Goal: Information Seeking & Learning: Learn about a topic

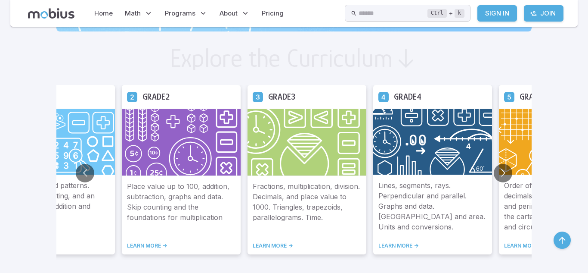
scroll to position [462, 0]
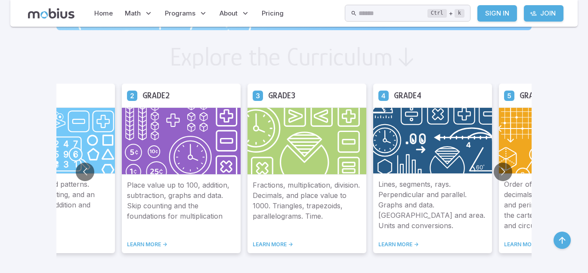
click at [504, 96] on icon at bounding box center [509, 95] width 10 height 10
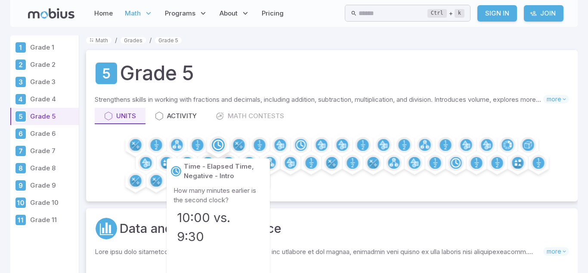
click at [218, 144] on icon at bounding box center [219, 144] width 2 height 4
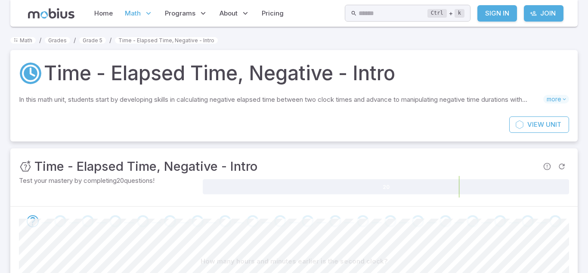
scroll to position [141, 0]
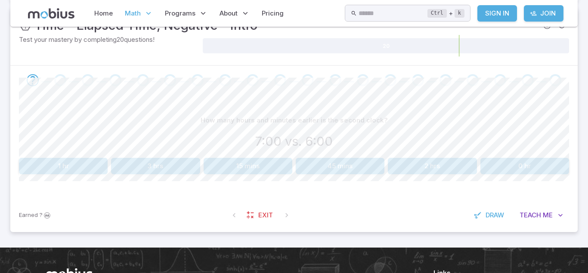
click at [101, 166] on button "1 hr" at bounding box center [63, 166] width 89 height 16
click at [340, 167] on button "1 hr" at bounding box center [340, 166] width 89 height 16
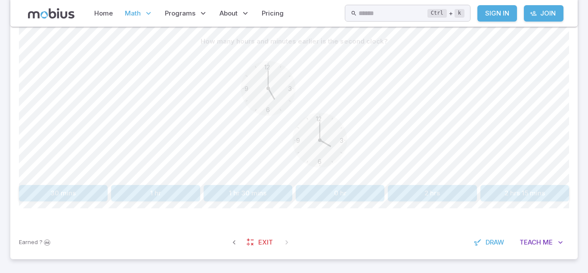
scroll to position [222, 0]
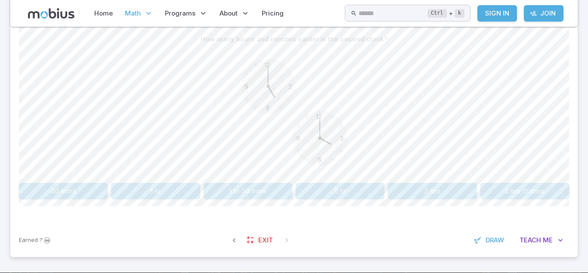
click at [263, 191] on button "1 hr 30 mins" at bounding box center [248, 191] width 89 height 16
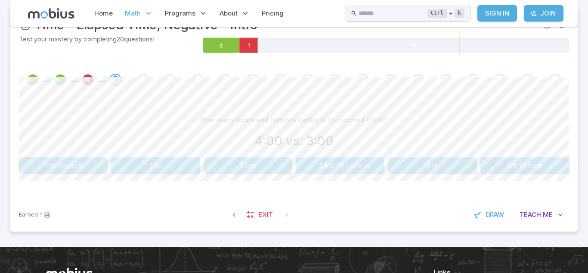
scroll to position [142, 0]
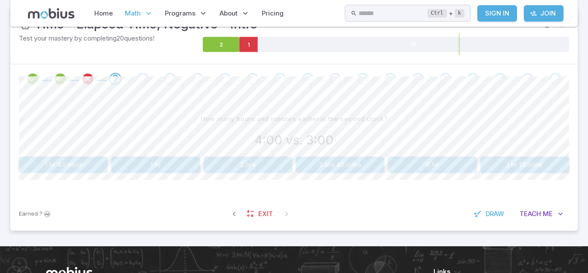
click at [179, 161] on button "1 hr" at bounding box center [155, 164] width 89 height 16
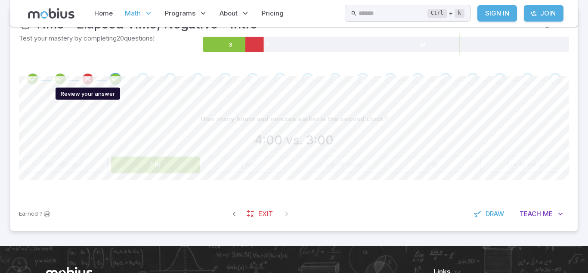
click at [83, 78] on icon "Review your answer" at bounding box center [87, 78] width 13 height 13
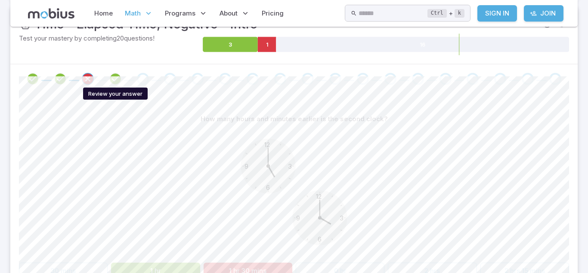
click at [121, 78] on icon "Review your answer" at bounding box center [115, 78] width 13 height 13
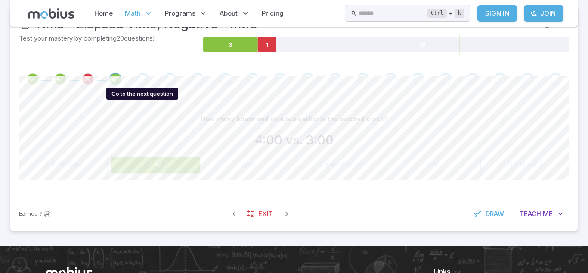
click at [139, 75] on div "Go to the next question" at bounding box center [143, 79] width 12 height 12
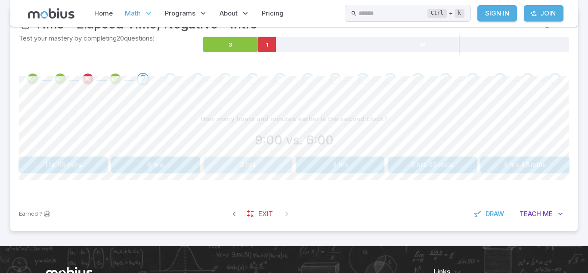
click at [232, 164] on button "3 hrs" at bounding box center [248, 164] width 89 height 16
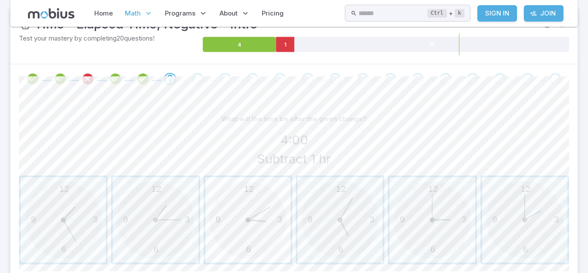
click at [278, 210] on span "button" at bounding box center [247, 219] width 85 height 85
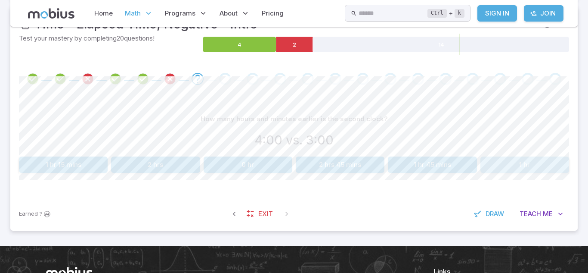
click at [490, 170] on button "1 hr" at bounding box center [525, 164] width 89 height 16
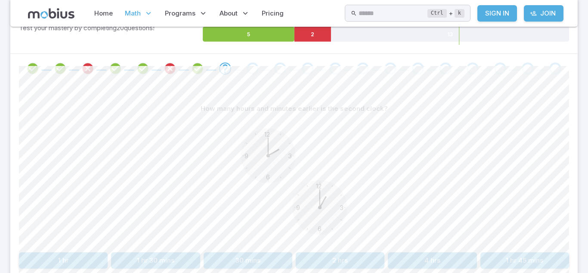
scroll to position [152, 0]
click at [335, 257] on button "2 hrs" at bounding box center [340, 260] width 89 height 16
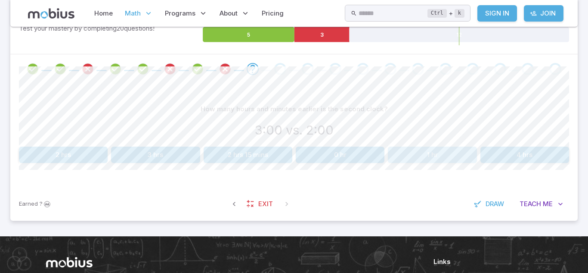
click at [467, 156] on button "1 hr" at bounding box center [432, 154] width 89 height 16
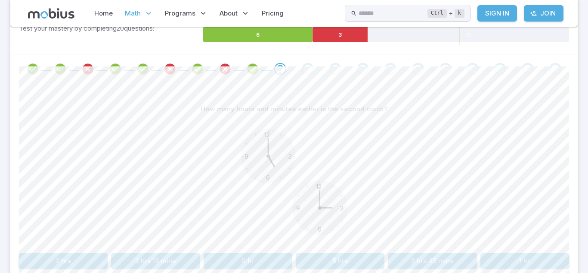
click at [76, 266] on button "2 hrs" at bounding box center [63, 260] width 89 height 16
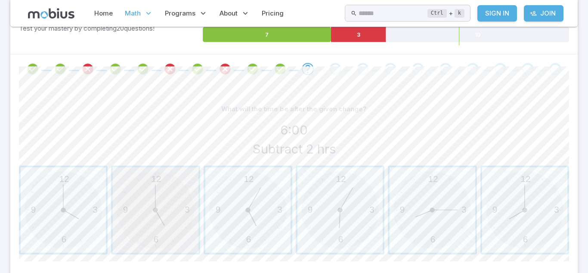
click at [177, 236] on span "button" at bounding box center [155, 209] width 85 height 85
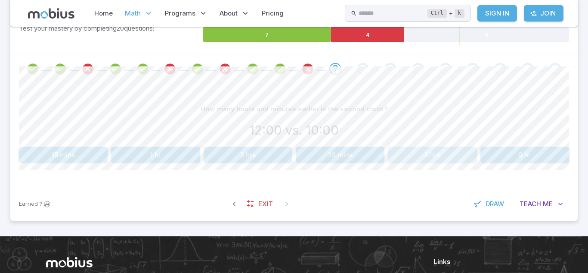
click at [441, 157] on button "2 hrs" at bounding box center [432, 154] width 89 height 16
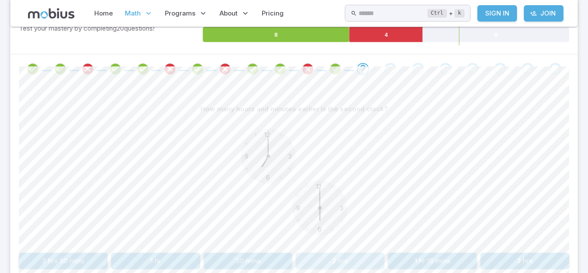
click at [346, 264] on button "2 hrs" at bounding box center [340, 260] width 89 height 16
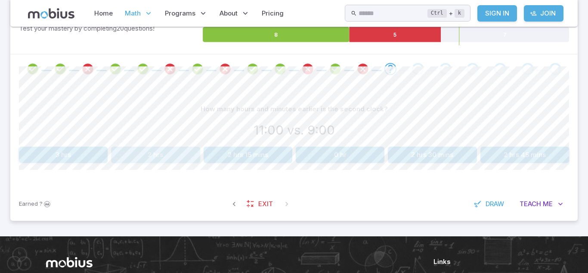
click at [141, 149] on button "2 hrs" at bounding box center [155, 154] width 89 height 16
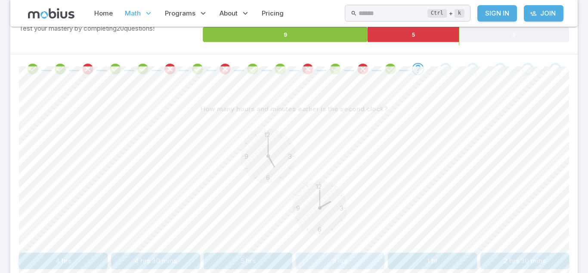
click at [345, 258] on button "3 hrs" at bounding box center [340, 260] width 89 height 16
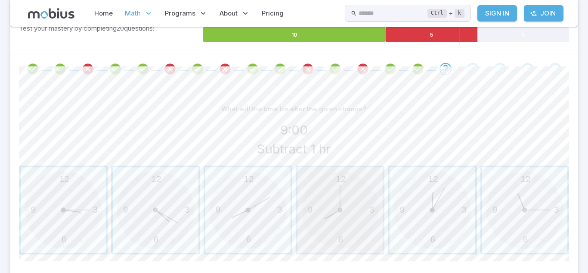
click at [334, 219] on span "button" at bounding box center [340, 209] width 85 height 85
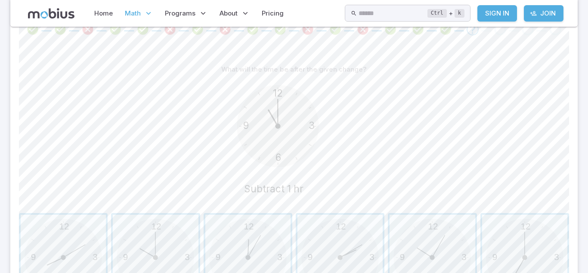
scroll to position [192, 0]
click at [164, 250] on span "button" at bounding box center [155, 256] width 85 height 85
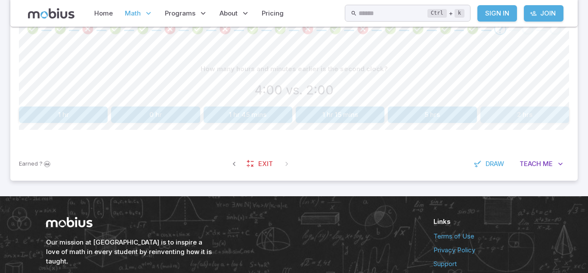
click at [506, 116] on button "2 hrs" at bounding box center [525, 114] width 89 height 16
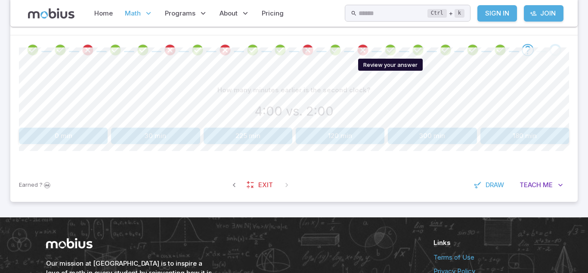
scroll to position [172, 0]
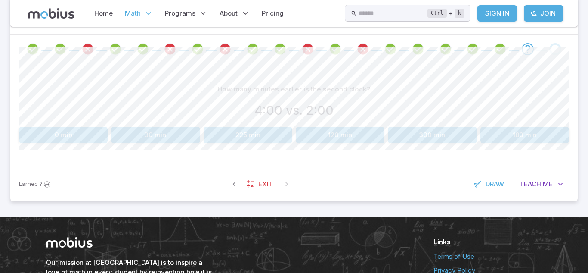
click at [306, 130] on button "120 min" at bounding box center [340, 135] width 89 height 16
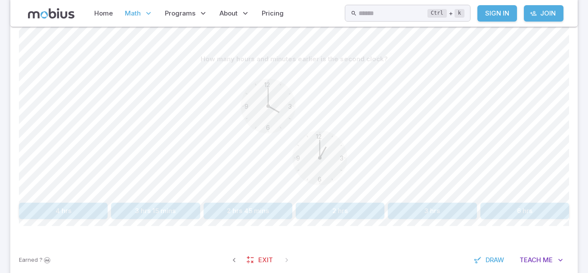
scroll to position [202, 0]
click at [414, 212] on button "3 hrs" at bounding box center [432, 210] width 89 height 16
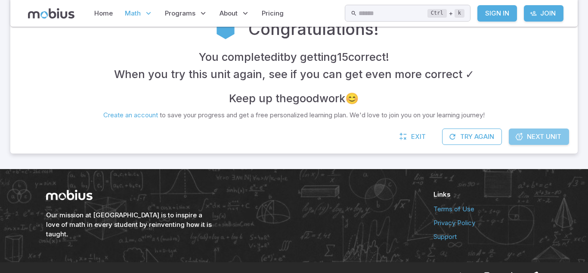
click at [527, 132] on span "Next Unit" at bounding box center [544, 136] width 34 height 9
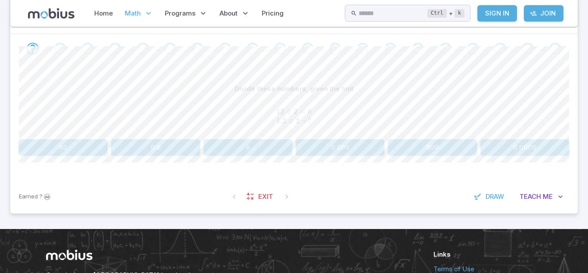
scroll to position [171, 0]
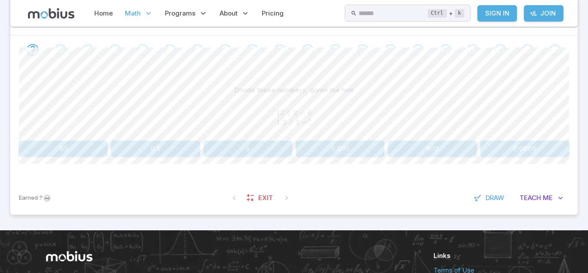
click at [264, 145] on button "6" at bounding box center [248, 148] width 89 height 16
